Goal: Transaction & Acquisition: Purchase product/service

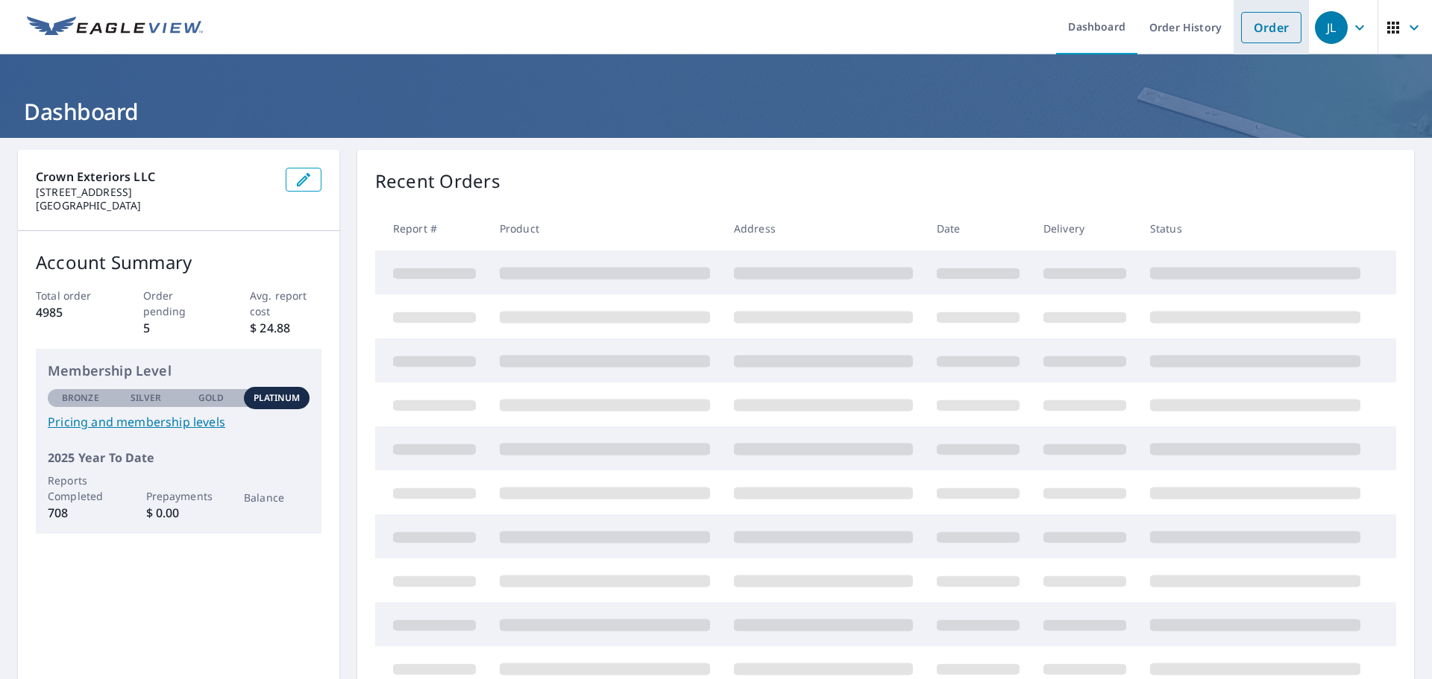
click at [1247, 31] on link "Order" at bounding box center [1271, 27] width 60 height 31
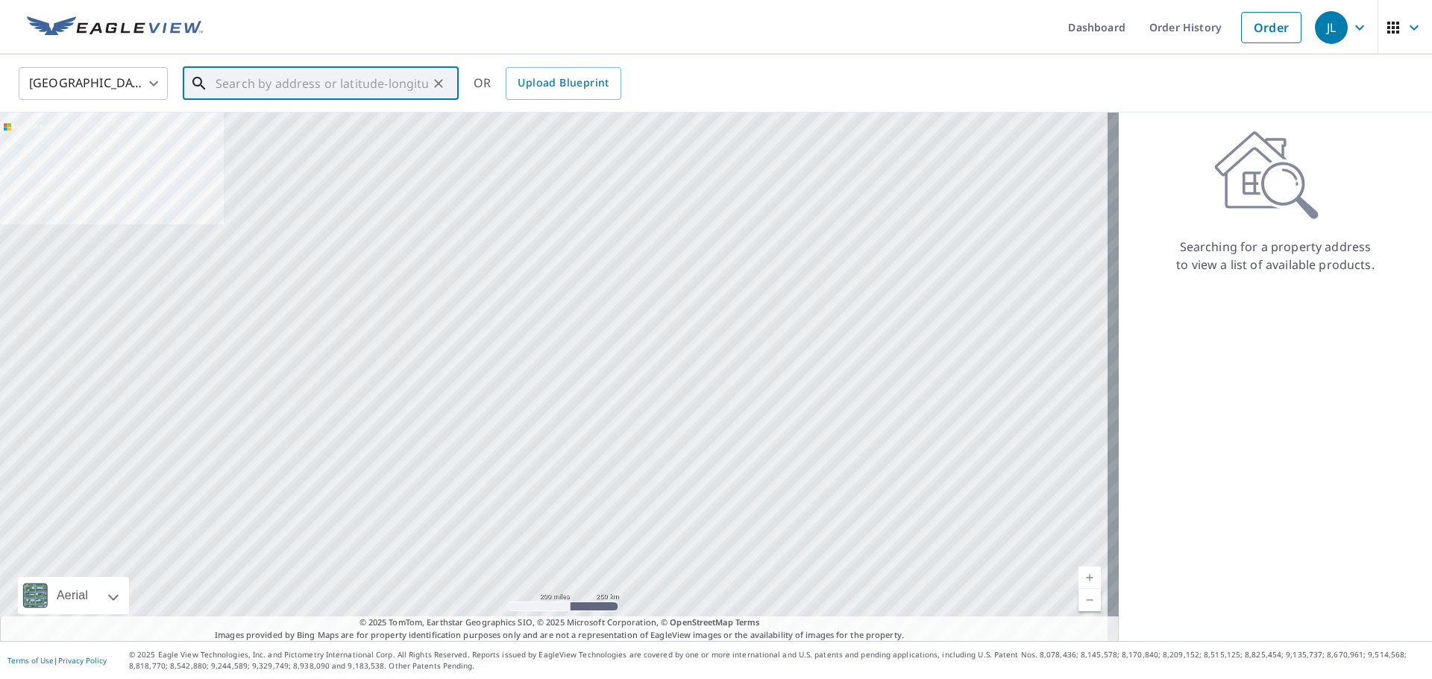
click at [233, 87] on input "text" at bounding box center [322, 84] width 213 height 42
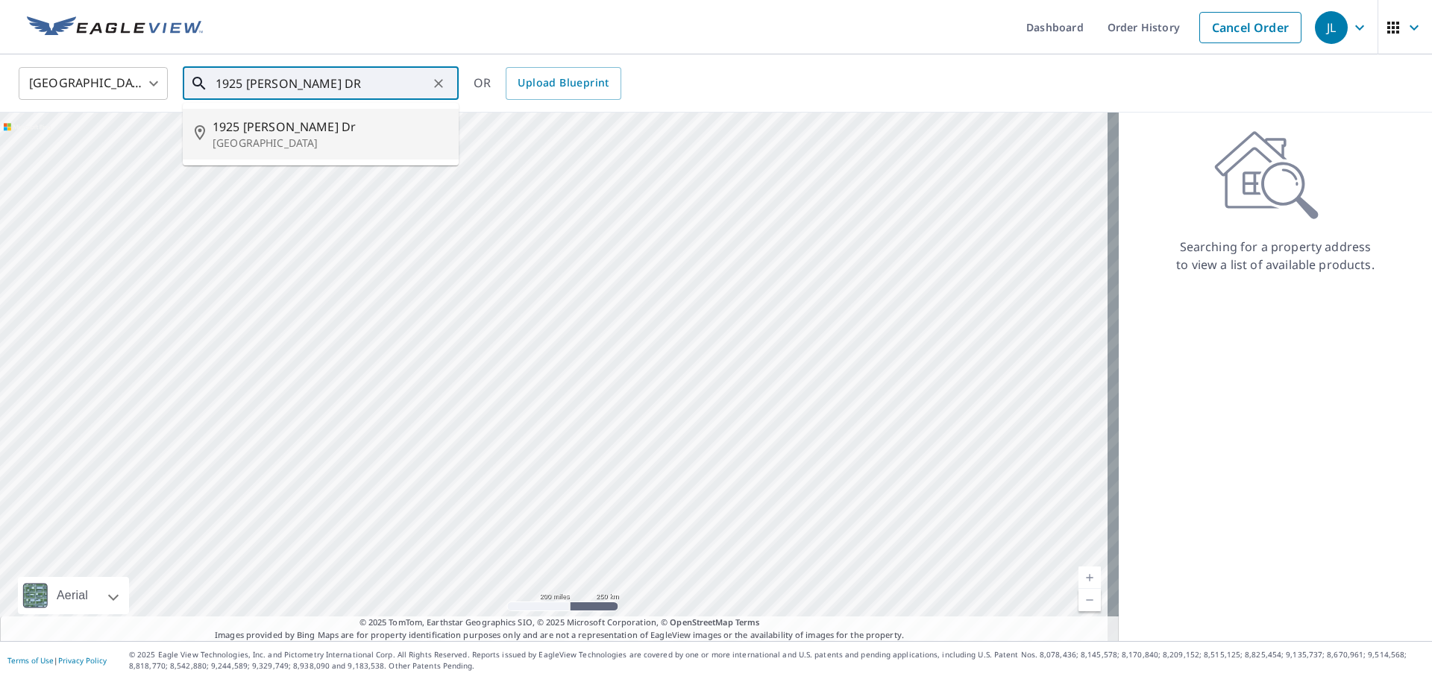
click at [312, 128] on span "1925 [PERSON_NAME] Dr" at bounding box center [330, 127] width 234 height 18
type input "1925 [PERSON_NAME][GEOGRAPHIC_DATA][PERSON_NAME]"
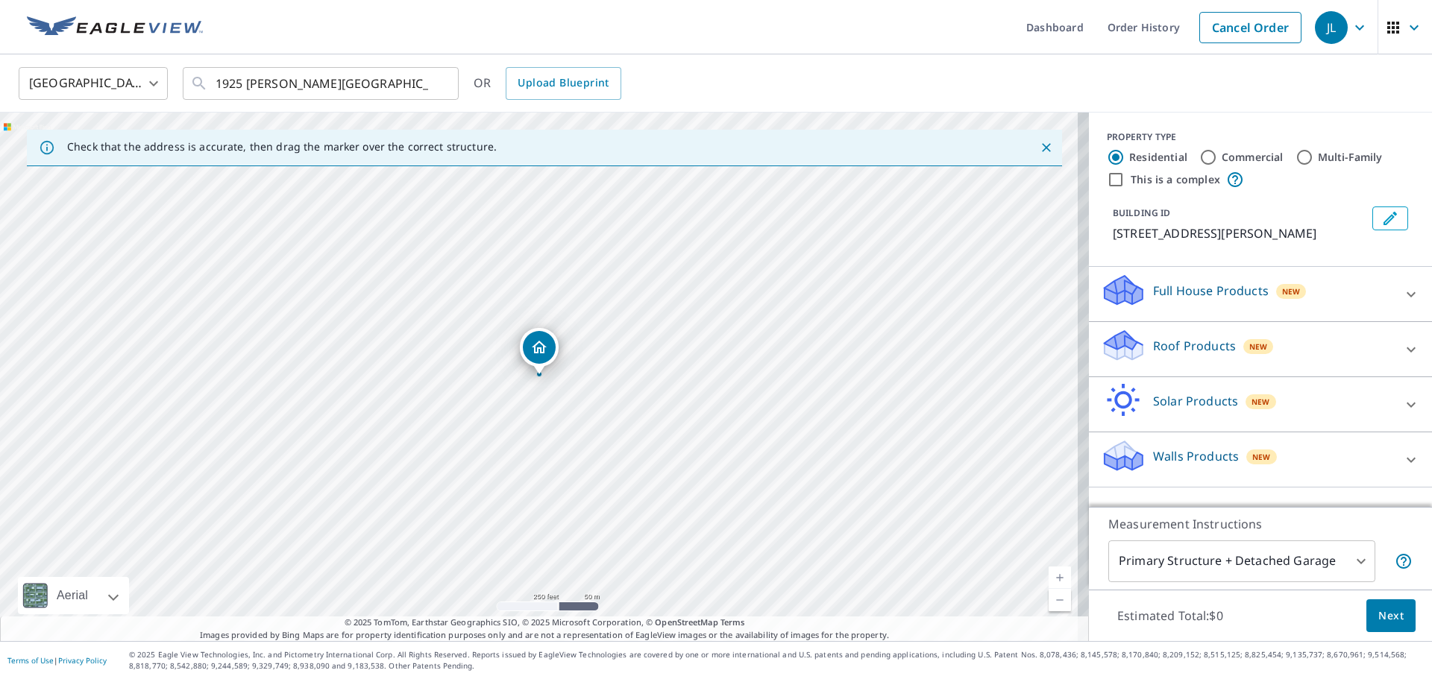
click at [1195, 348] on p "Roof Products" at bounding box center [1194, 346] width 83 height 18
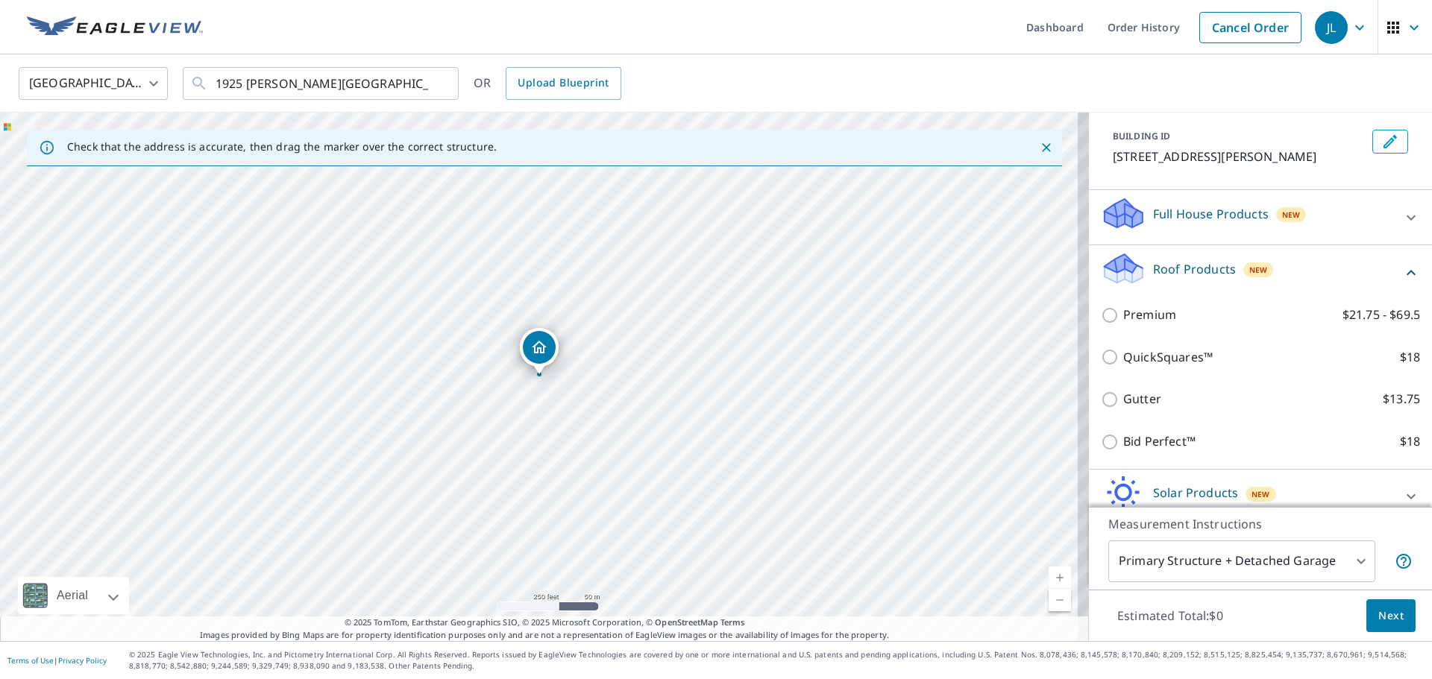
scroll to position [150, 0]
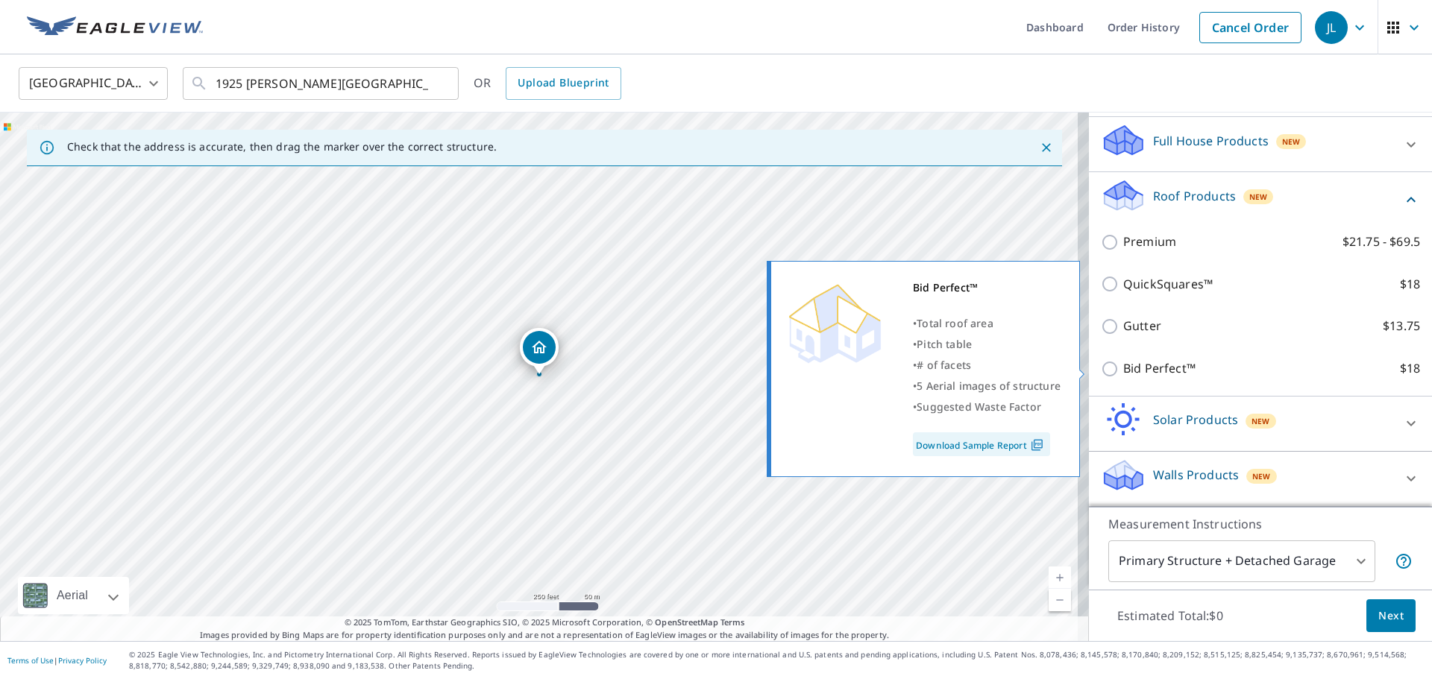
click at [1123, 368] on p "Bid Perfect™" at bounding box center [1159, 368] width 72 height 19
click at [1122, 368] on input "Bid Perfect™ $18" at bounding box center [1112, 369] width 22 height 18
checkbox input "true"
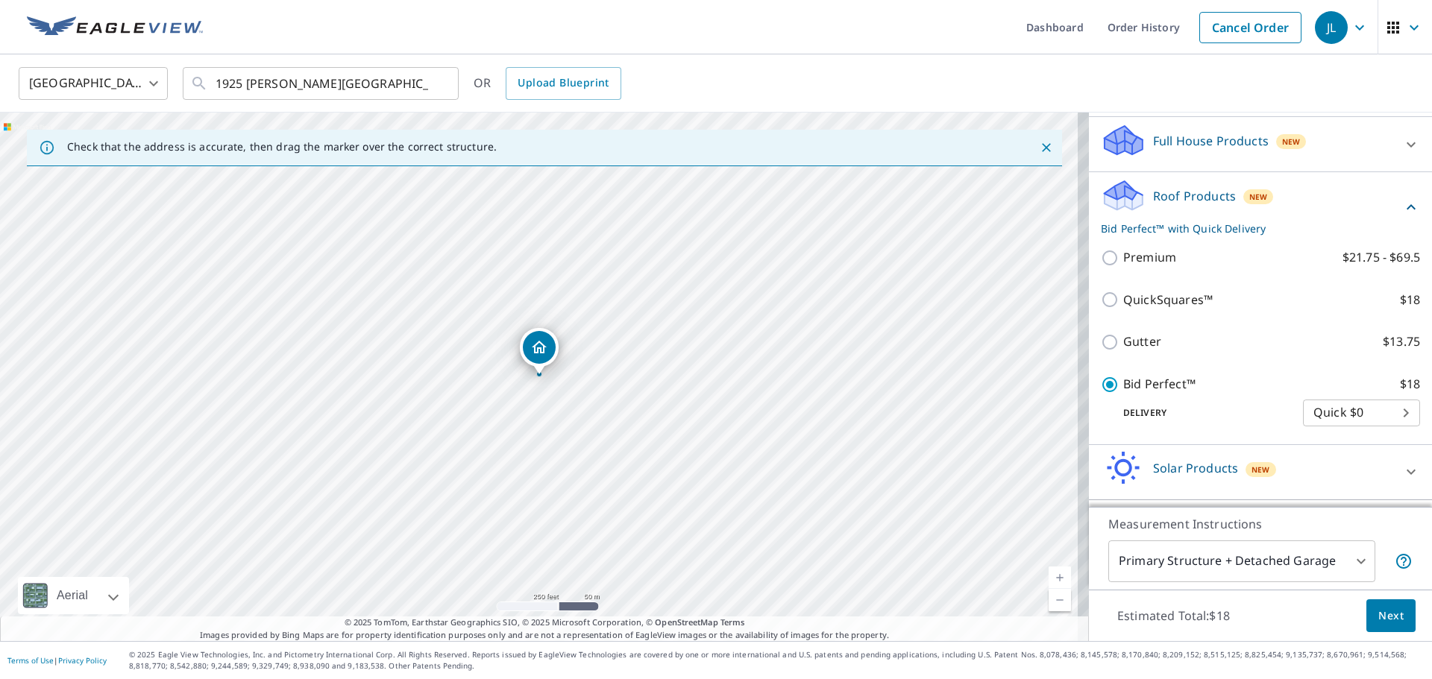
click at [1379, 620] on span "Next" at bounding box center [1390, 616] width 25 height 19
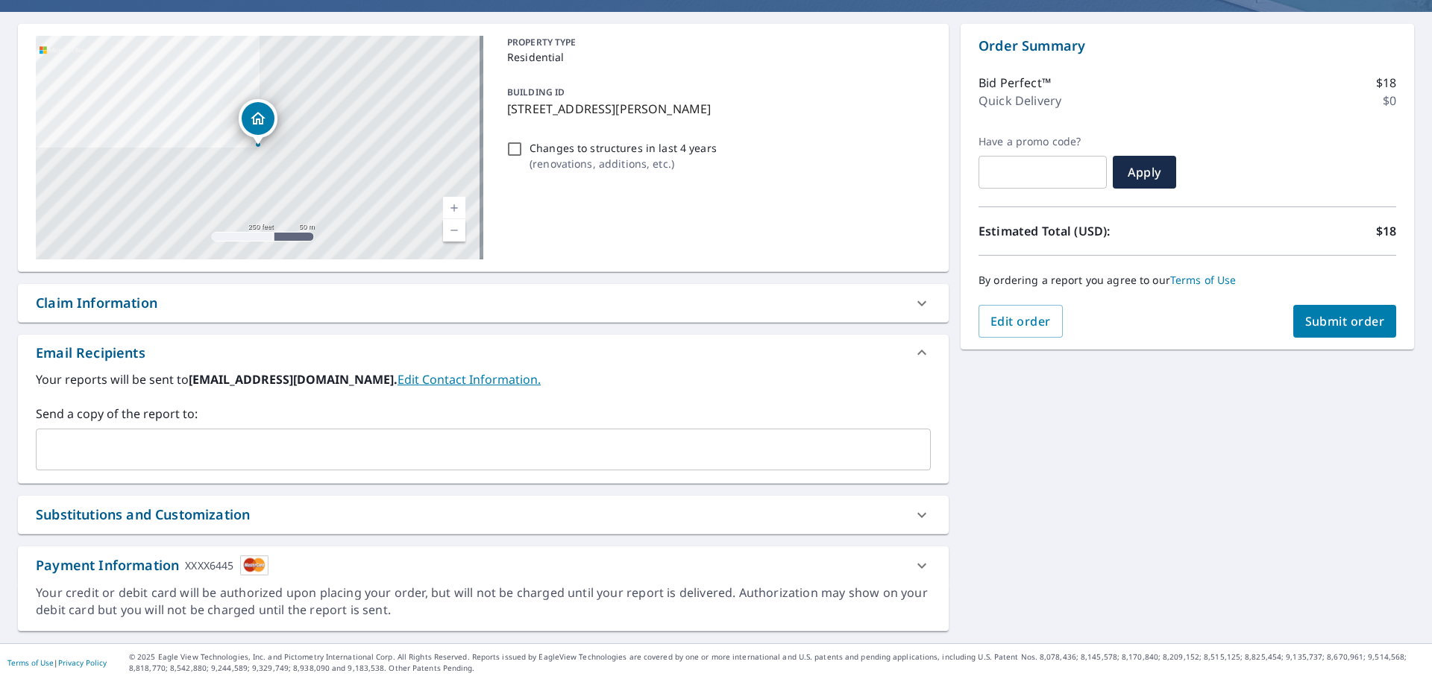
scroll to position [128, 0]
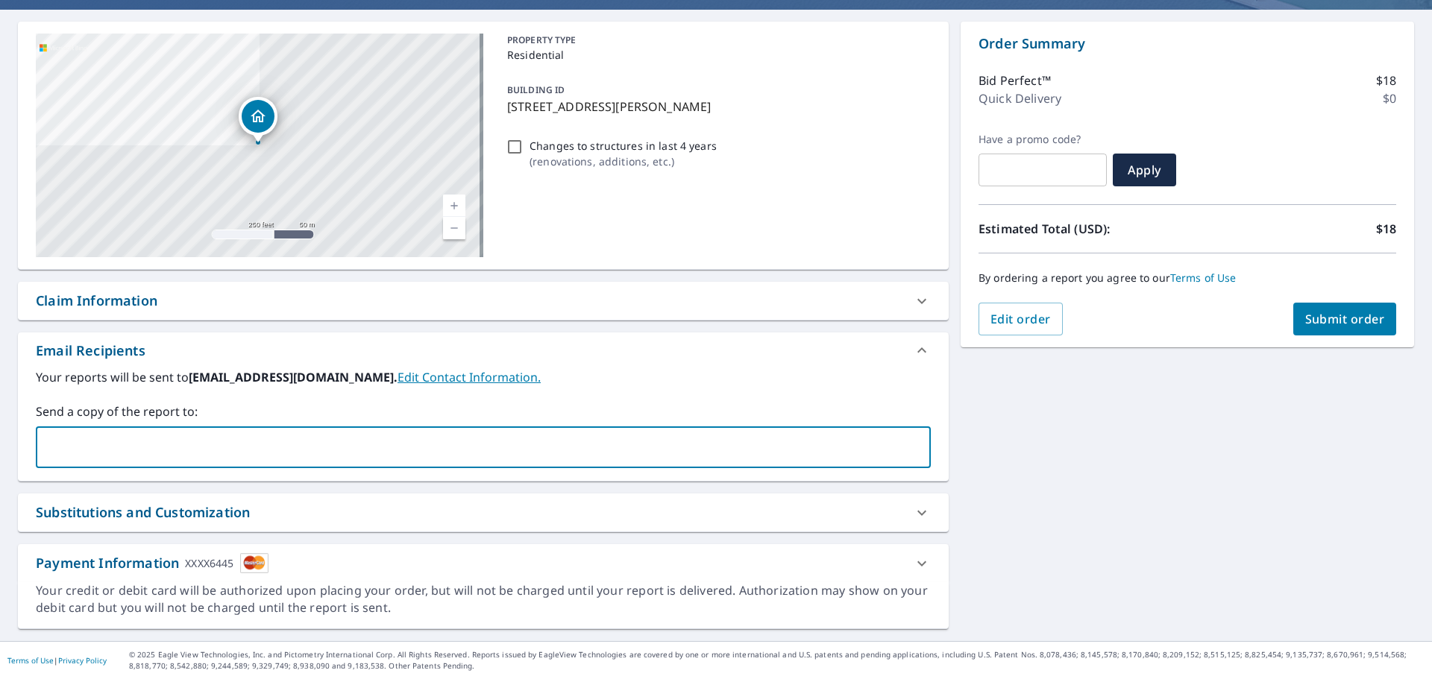
click at [255, 436] on input "text" at bounding box center [472, 447] width 859 height 28
type input "[EMAIL_ADDRESS][DOMAIN_NAME]"
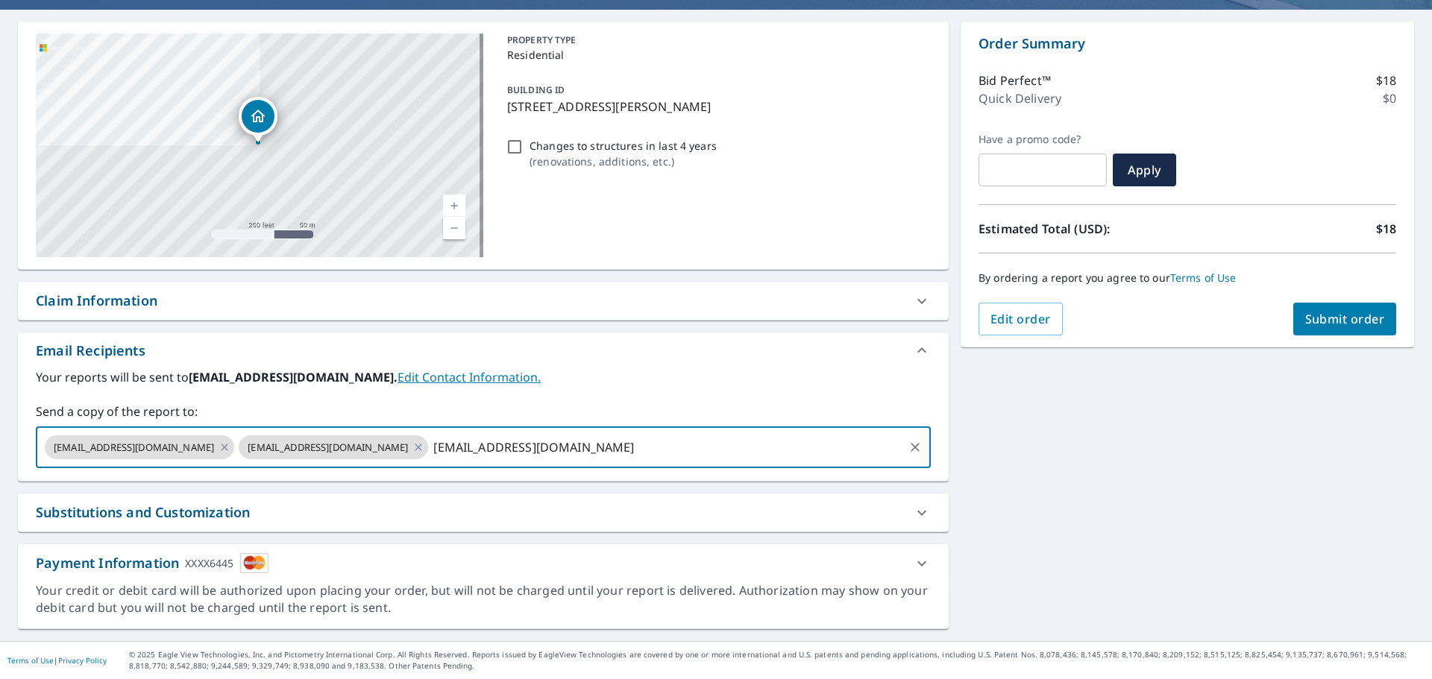
type input "[EMAIL_ADDRESS][DOMAIN_NAME]"
click at [1327, 314] on span "Submit order" at bounding box center [1345, 319] width 80 height 16
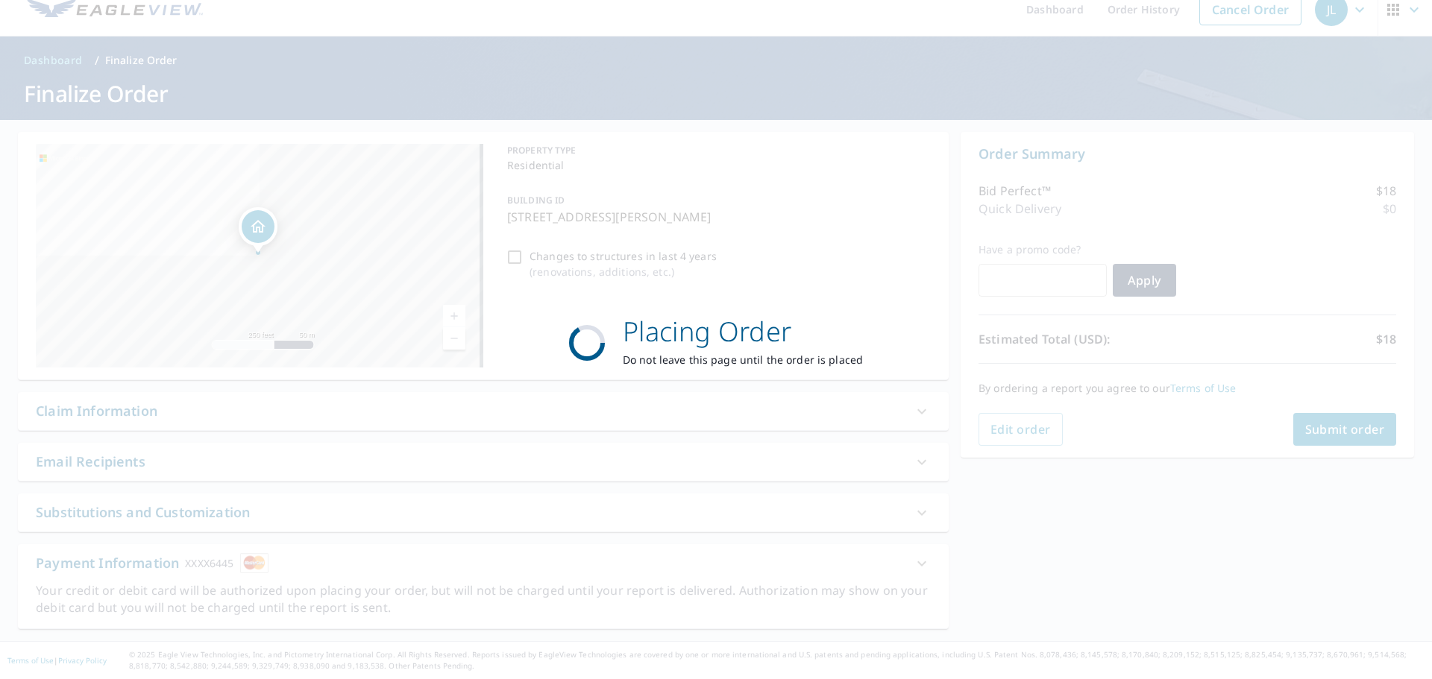
scroll to position [18, 0]
